Goal: Information Seeking & Learning: Learn about a topic

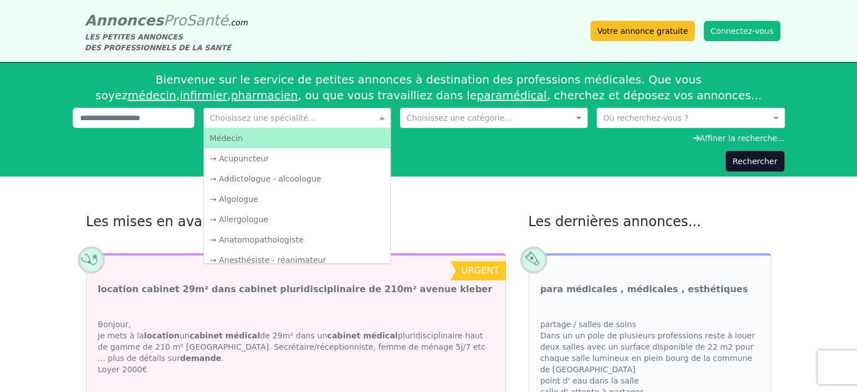
click at [215, 117] on input "text" at bounding box center [286, 116] width 153 height 11
click at [448, 121] on input "text" at bounding box center [482, 116] width 153 height 11
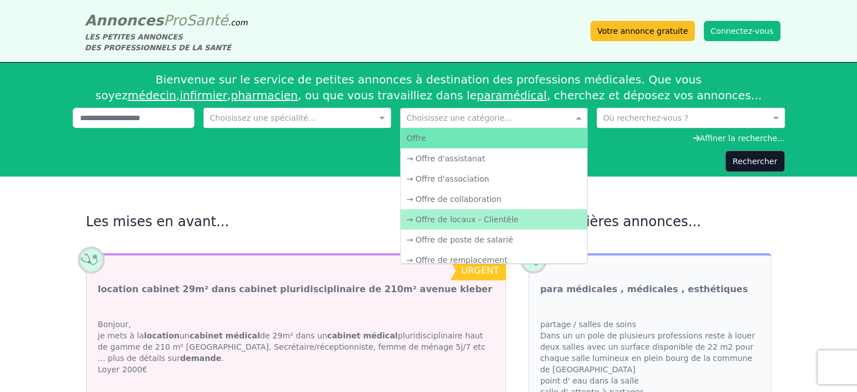
click at [483, 222] on div "→ Offre de locaux - Clientèle" at bounding box center [494, 219] width 187 height 20
click at [534, 116] on input "text" at bounding box center [482, 116] width 153 height 11
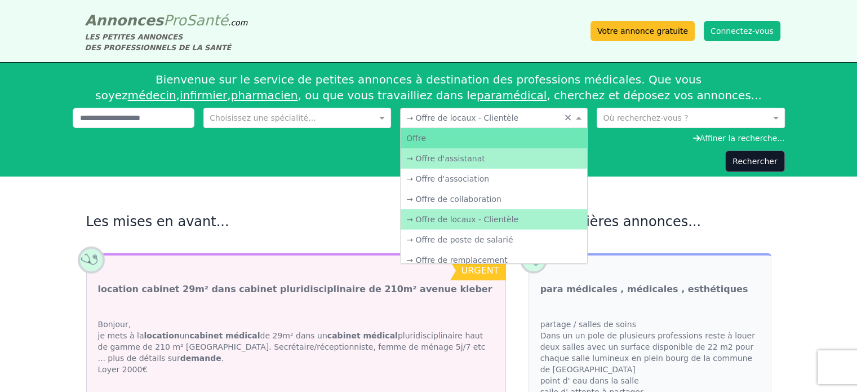
click at [609, 165] on div "Rechercher" at bounding box center [429, 160] width 712 height 21
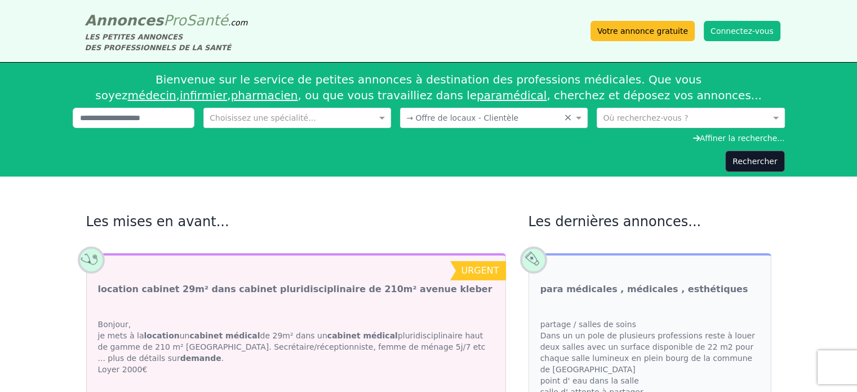
click at [651, 119] on input "text" at bounding box center [679, 116] width 153 height 11
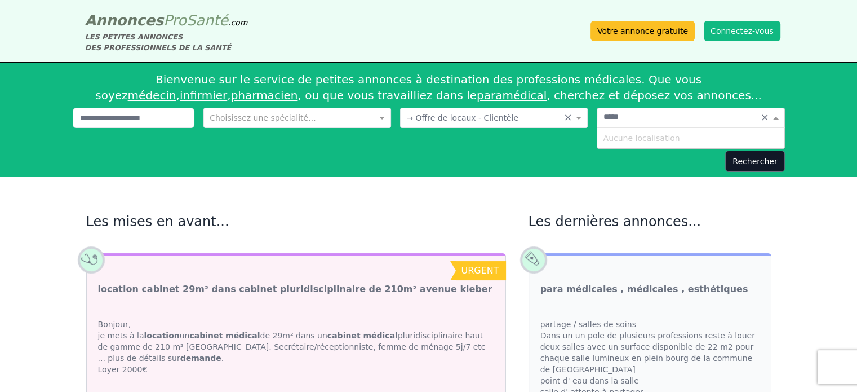
click at [658, 117] on input "*****" at bounding box center [679, 116] width 153 height 11
type input "*"
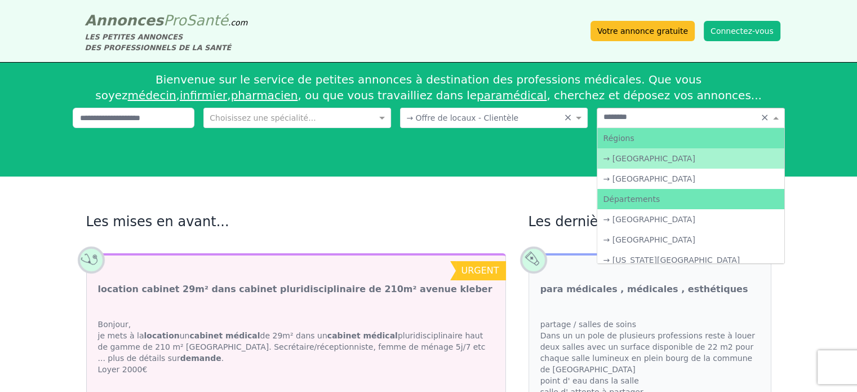
type input "*********"
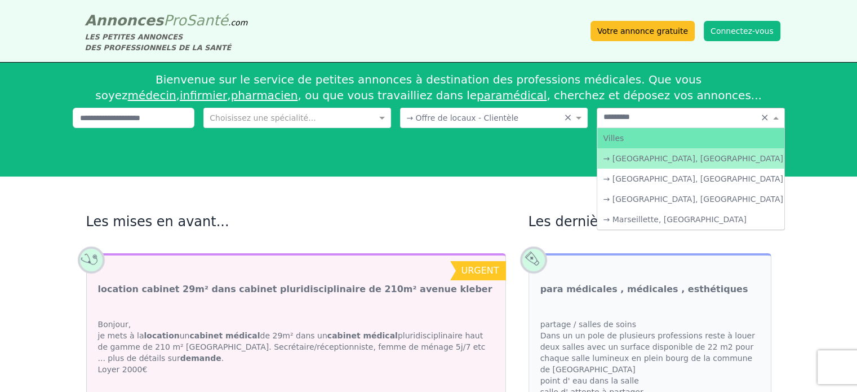
click at [672, 158] on div "→ [GEOGRAPHIC_DATA], [GEOGRAPHIC_DATA]" at bounding box center [690, 158] width 187 height 20
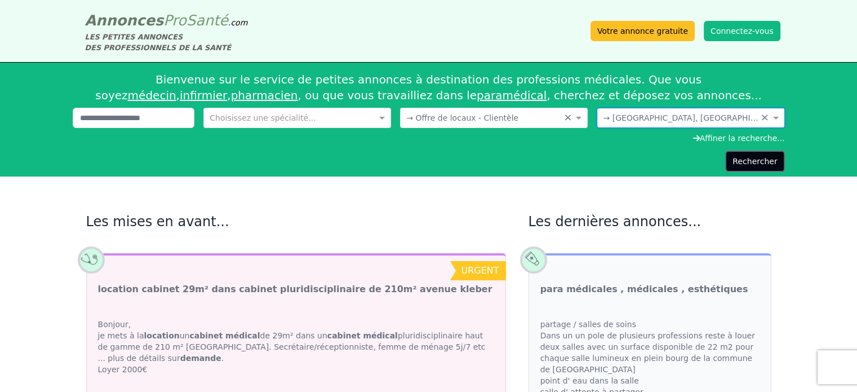
click at [748, 159] on button "Rechercher" at bounding box center [754, 160] width 59 height 21
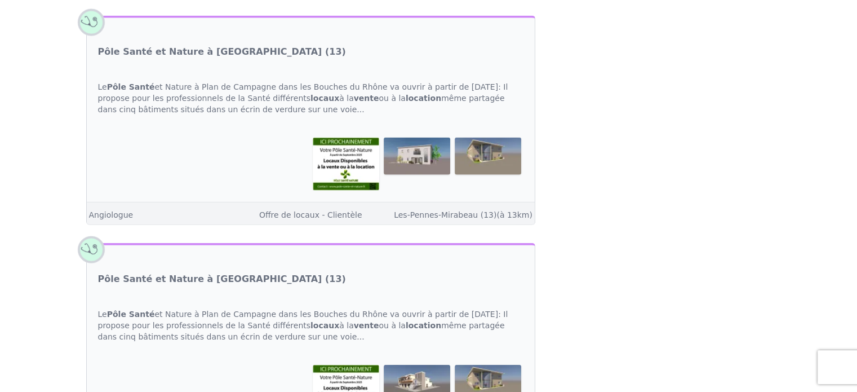
scroll to position [2536, 0]
